Goal: Task Accomplishment & Management: Use online tool/utility

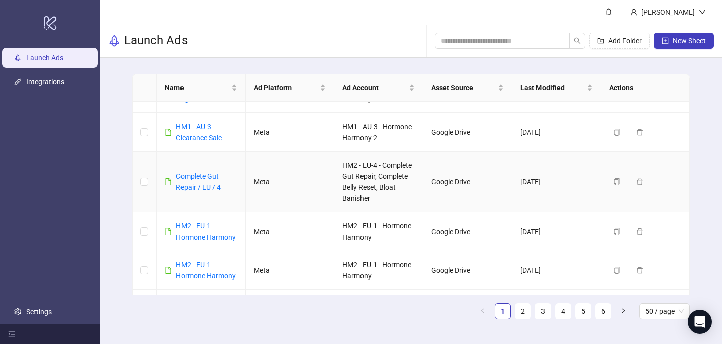
scroll to position [36, 0]
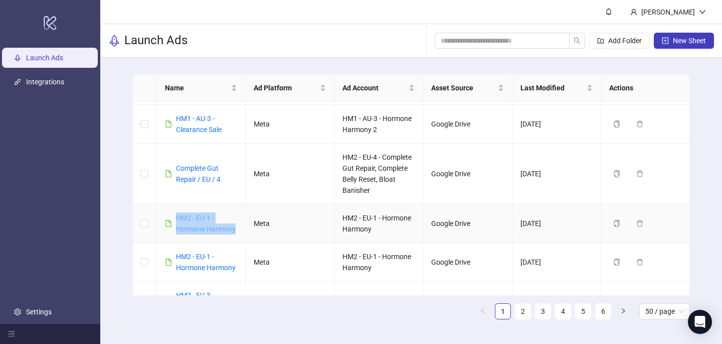
drag, startPoint x: 237, startPoint y: 229, endPoint x: 176, endPoint y: 218, distance: 62.6
click at [176, 218] on td "HM2 - EU-1 - Hormone Harmony" at bounding box center [201, 223] width 89 height 39
copy link "HM2 - EU-1 - Hormone Harmony"
click at [677, 43] on span "New Sheet" at bounding box center [689, 41] width 33 height 8
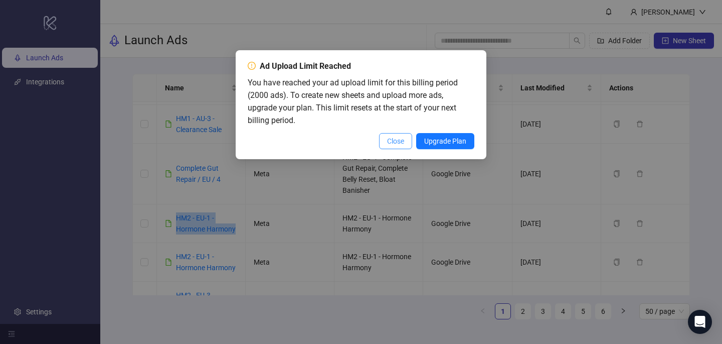
click at [390, 144] on span "Close" at bounding box center [395, 141] width 17 height 8
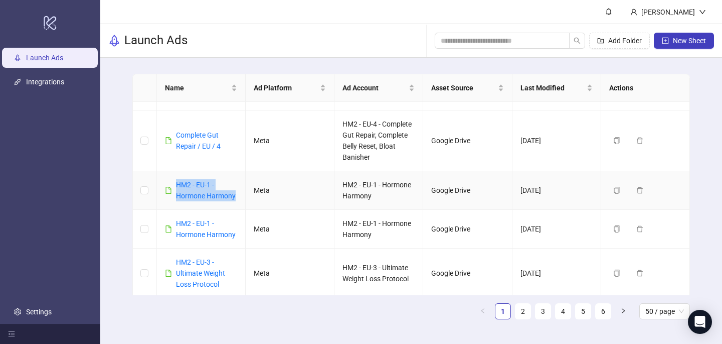
scroll to position [76, 0]
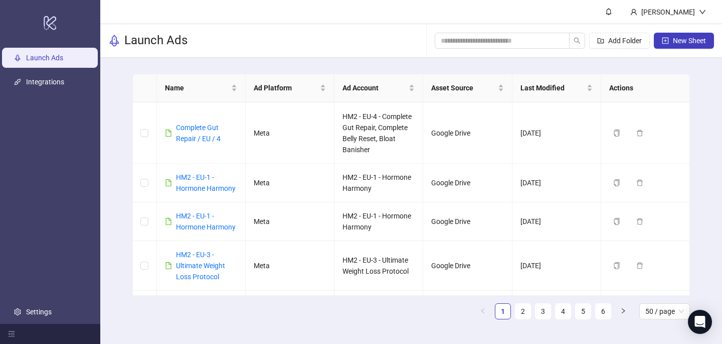
click at [118, 158] on div "Name Ad Platform Ad Account Asset Source Last Modified Actions HM1 - AU-3 - HH …" at bounding box center [411, 200] width 622 height 285
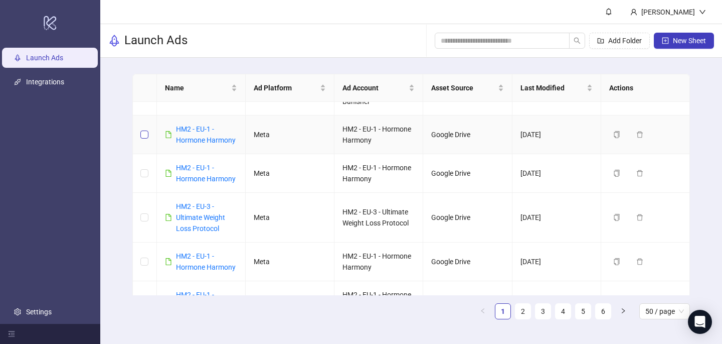
scroll to position [204, 0]
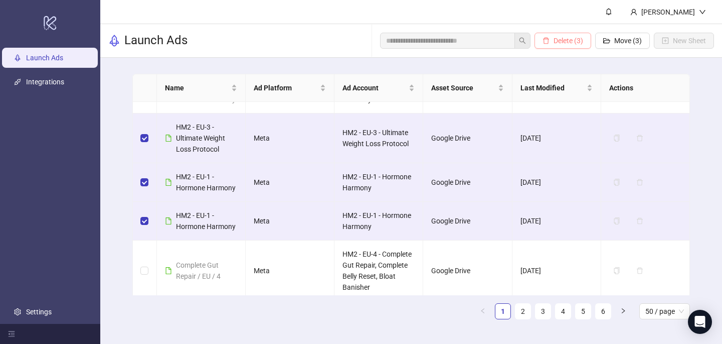
click at [565, 41] on span "Delete (3)" at bounding box center [569, 41] width 30 height 8
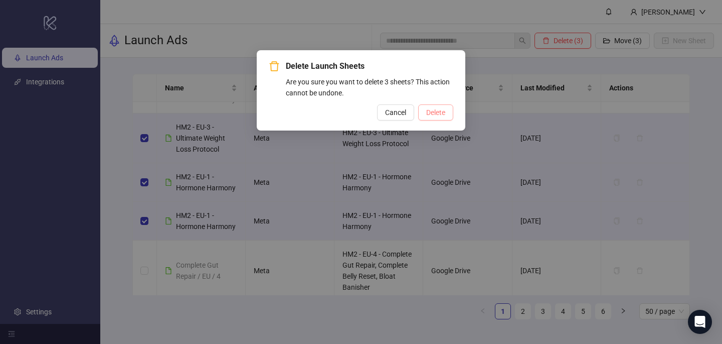
click at [442, 108] on span "Delete" at bounding box center [435, 112] width 19 height 8
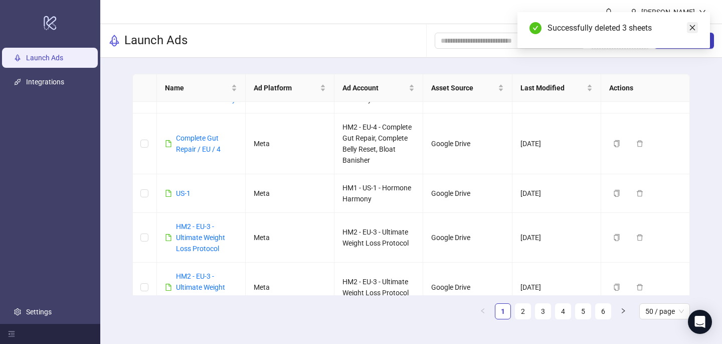
click at [694, 27] on icon "close" at bounding box center [693, 28] width 6 height 6
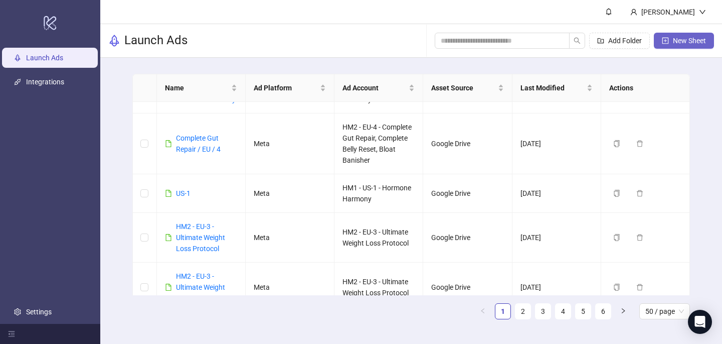
click at [691, 41] on span "New Sheet" at bounding box center [689, 41] width 33 height 8
